Goal: Navigation & Orientation: Understand site structure

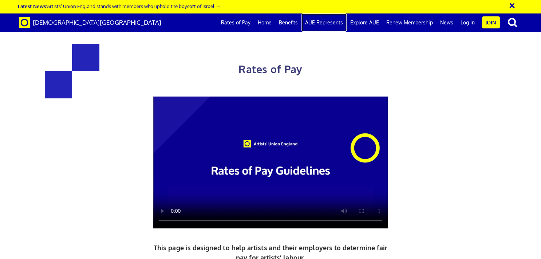
click at [328, 23] on link "AUE Represents" at bounding box center [324, 22] width 45 height 18
click at [327, 22] on link "AUE Represents" at bounding box center [324, 22] width 45 height 18
click at [323, 24] on link "AUE Represents" at bounding box center [324, 22] width 45 height 18
click at [288, 24] on link "Benefits" at bounding box center [288, 22] width 26 height 18
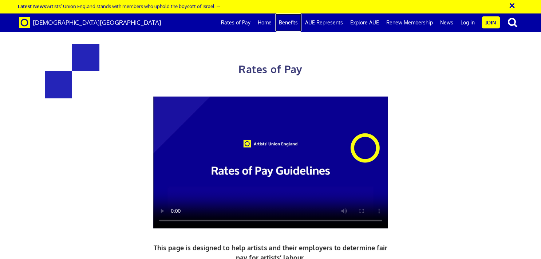
click at [288, 24] on link "Benefits" at bounding box center [288, 22] width 26 height 18
